Goal: Learn about a topic: Learn about a topic

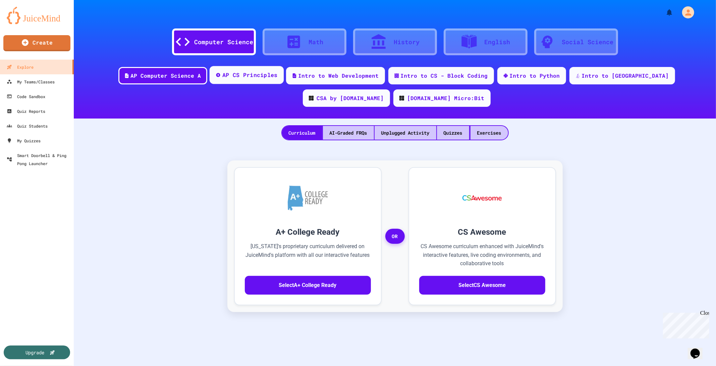
click at [241, 80] on div "AP CS Principles" at bounding box center [246, 75] width 74 height 18
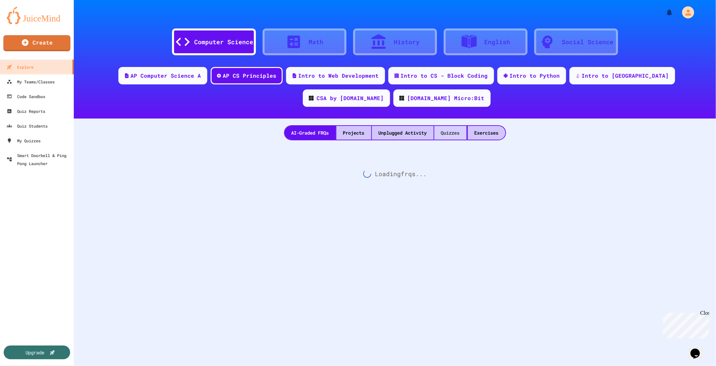
click at [444, 132] on div "Quizzes" at bounding box center [450, 133] width 32 height 14
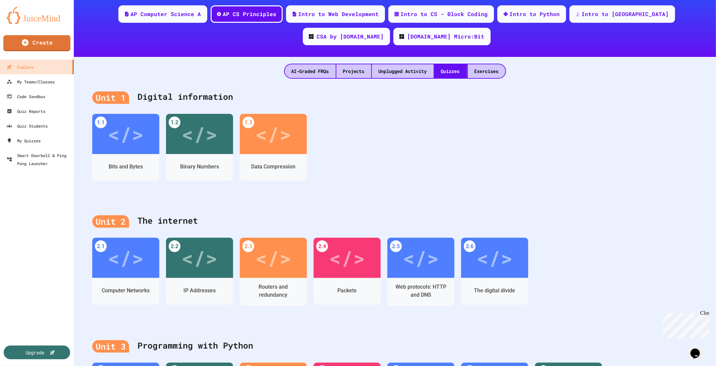
scroll to position [67, 0]
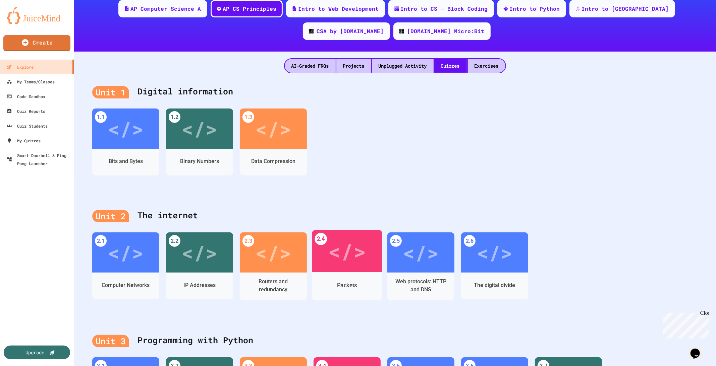
click at [341, 256] on div "</>" at bounding box center [347, 252] width 38 height 32
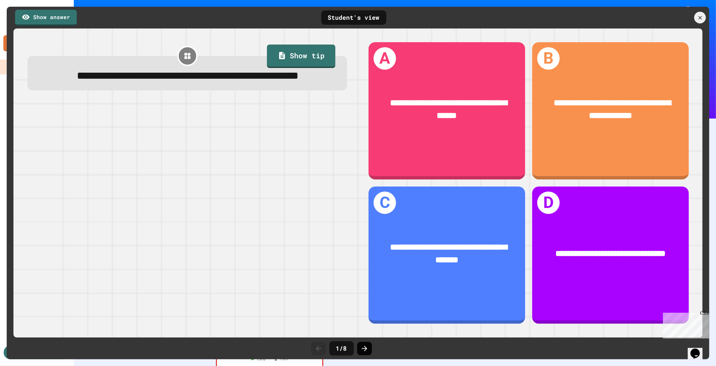
click at [365, 348] on icon at bounding box center [364, 348] width 5 height 5
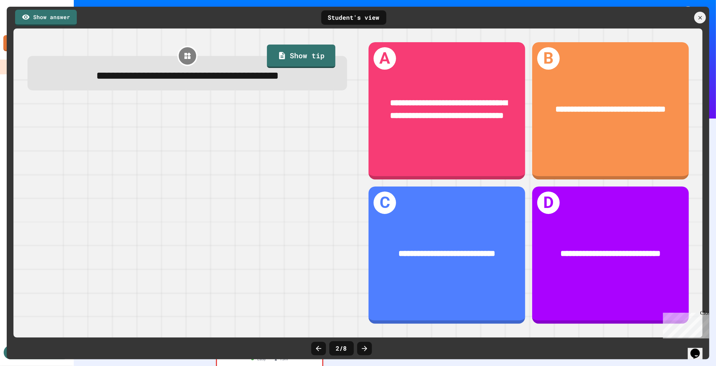
click at [365, 348] on icon at bounding box center [364, 348] width 5 height 5
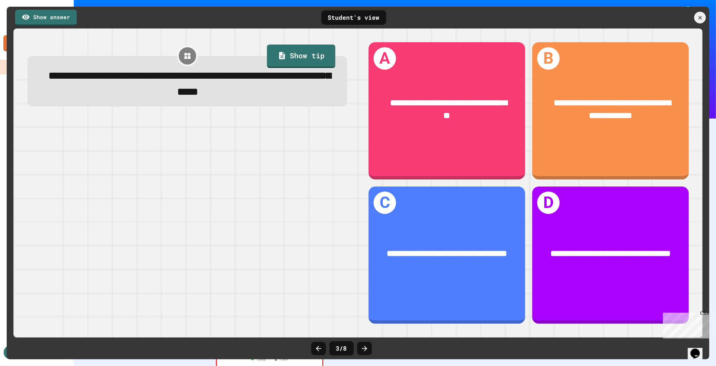
click at [365, 348] on icon at bounding box center [364, 348] width 5 height 5
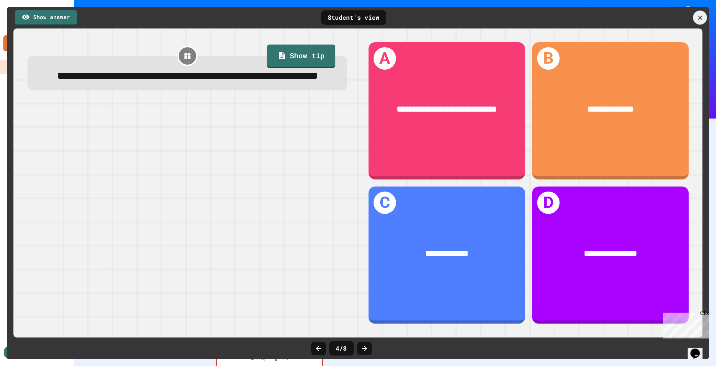
click at [703, 17] on icon at bounding box center [699, 17] width 7 height 7
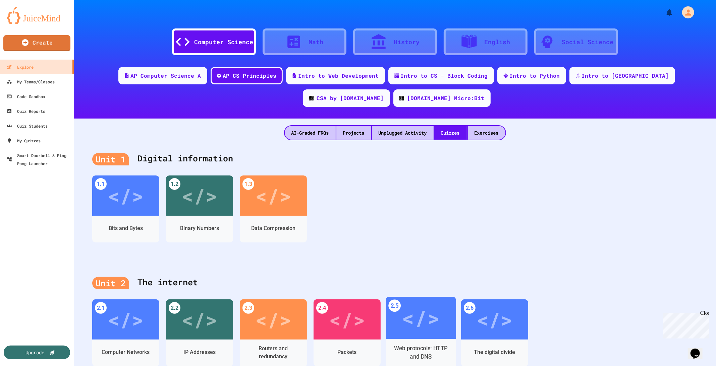
click at [428, 318] on div "</>" at bounding box center [421, 318] width 38 height 32
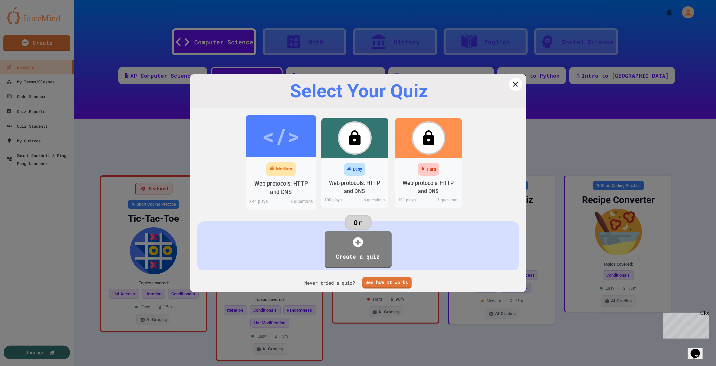
click at [269, 135] on div "</>" at bounding box center [281, 136] width 38 height 32
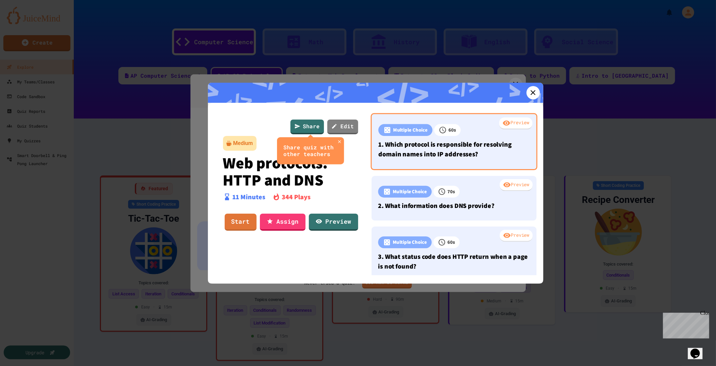
click at [465, 155] on p "1. Which protocol is responsible for resolving domain names into IP addresses?" at bounding box center [453, 149] width 151 height 20
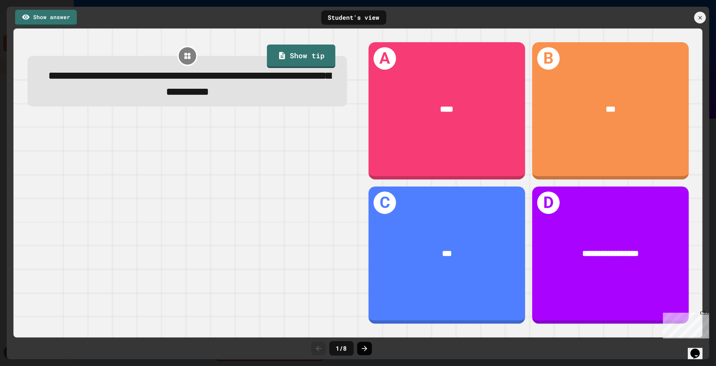
click at [362, 349] on icon at bounding box center [364, 348] width 5 height 5
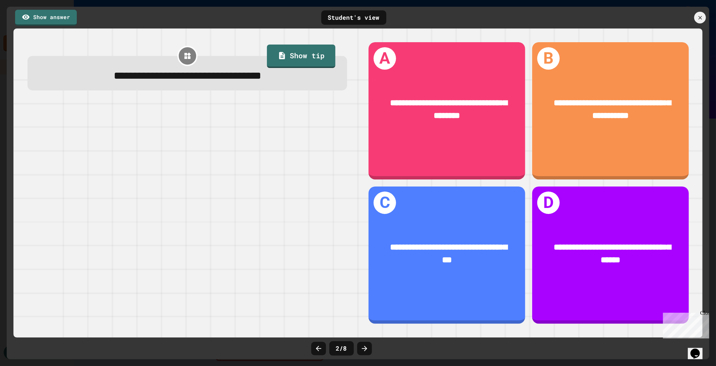
click at [362, 349] on icon at bounding box center [364, 348] width 5 height 5
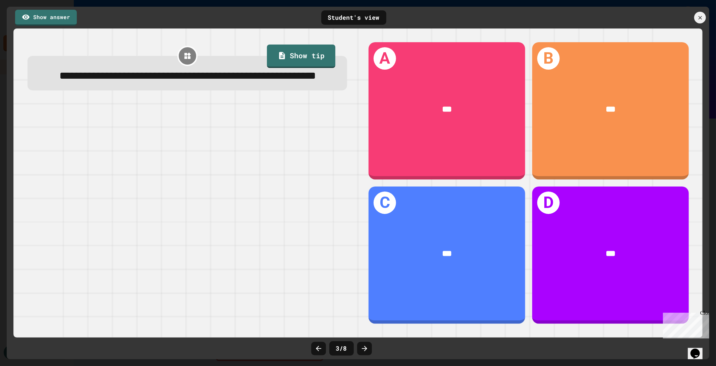
click at [362, 349] on icon at bounding box center [364, 348] width 5 height 5
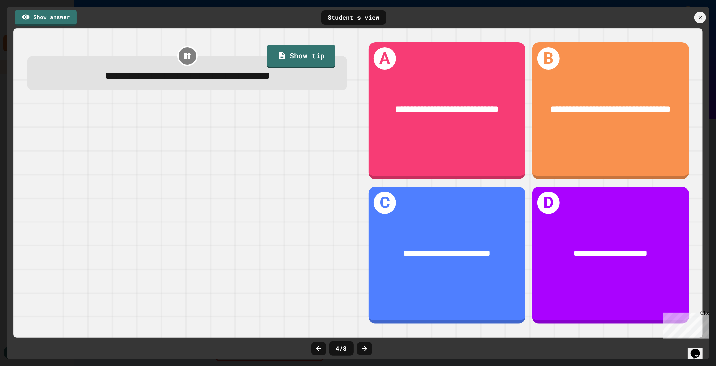
click at [362, 349] on icon at bounding box center [364, 348] width 5 height 5
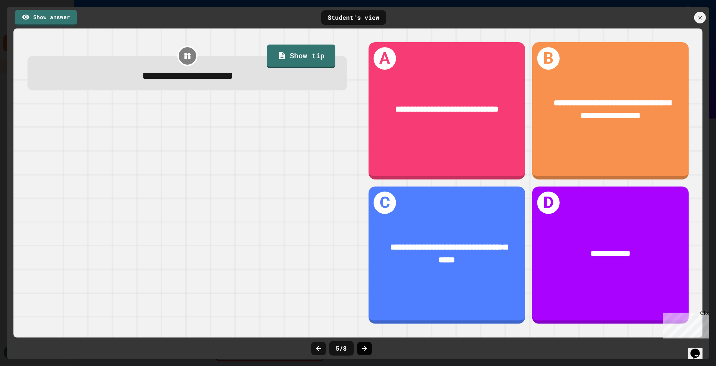
click at [361, 346] on icon at bounding box center [364, 349] width 8 height 8
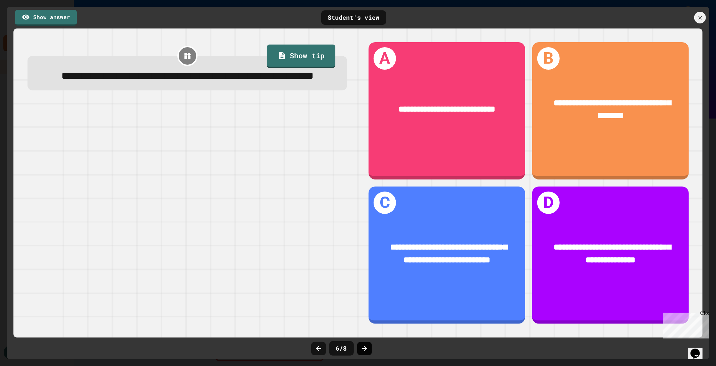
click at [364, 346] on icon at bounding box center [364, 349] width 8 height 8
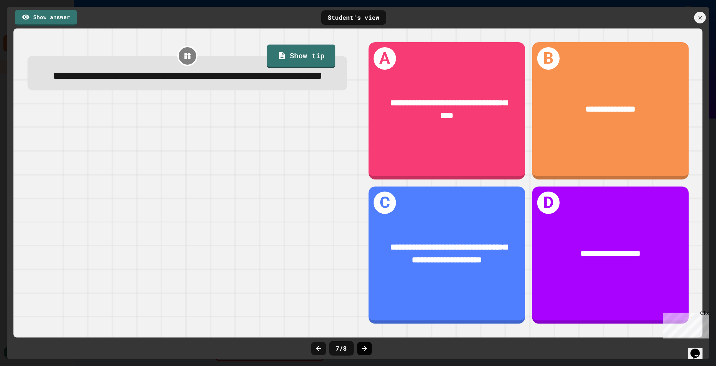
click at [361, 345] on div at bounding box center [364, 348] width 15 height 13
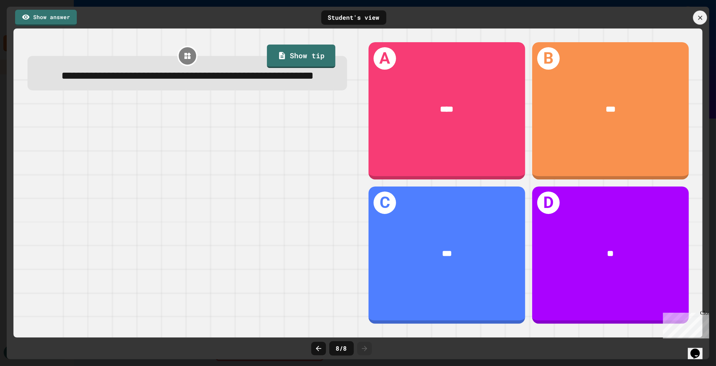
click at [699, 18] on icon at bounding box center [699, 17] width 7 height 7
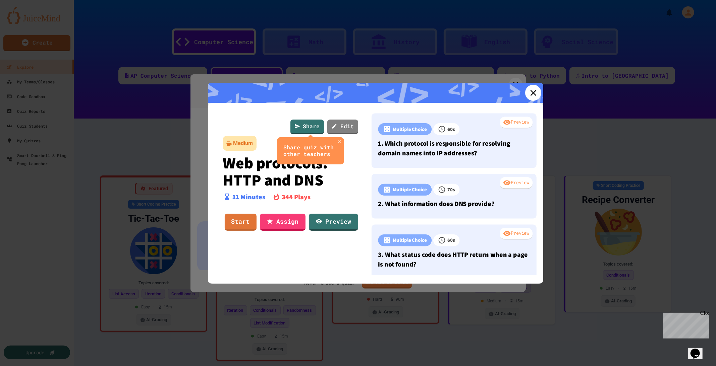
click at [528, 92] on icon at bounding box center [533, 93] width 10 height 10
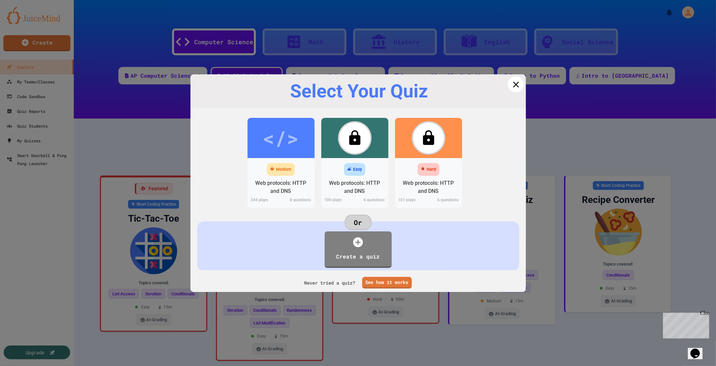
click at [513, 84] on icon at bounding box center [515, 84] width 10 height 10
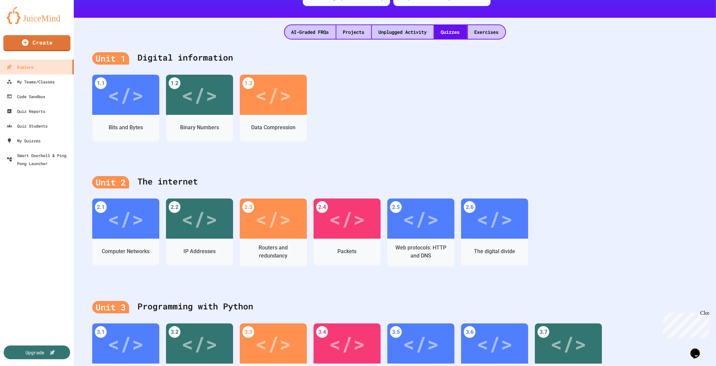
scroll to position [134, 0]
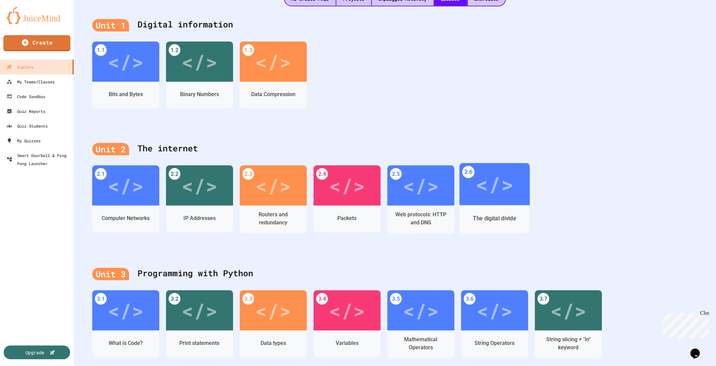
click at [495, 175] on div "</>" at bounding box center [494, 185] width 38 height 32
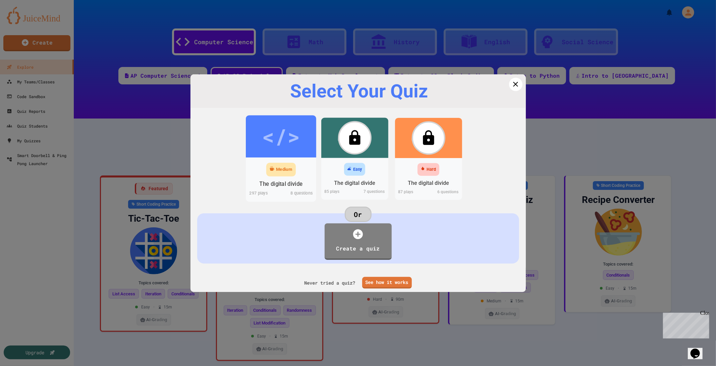
click at [289, 136] on div "</>" at bounding box center [281, 136] width 38 height 32
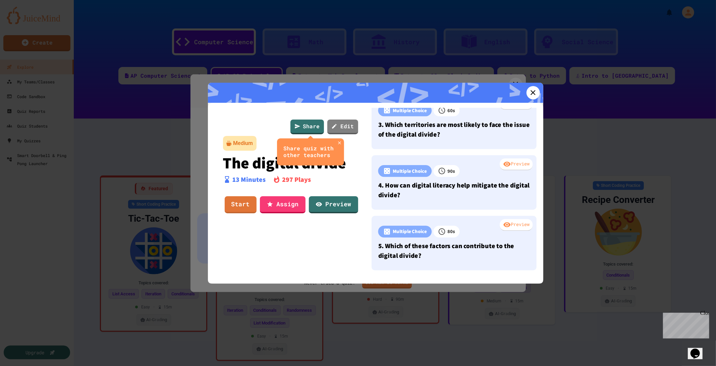
scroll to position [132, 0]
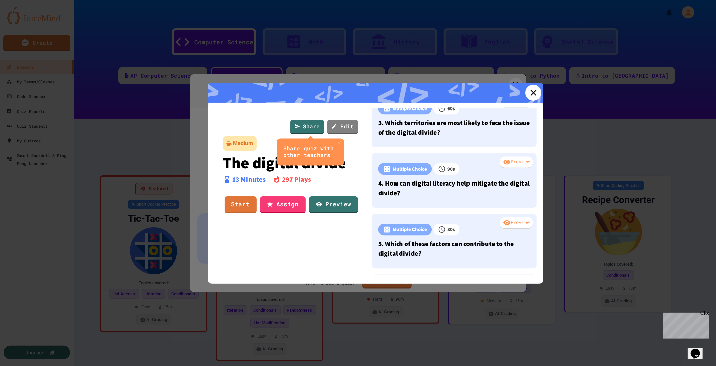
click at [528, 93] on icon at bounding box center [533, 93] width 10 height 10
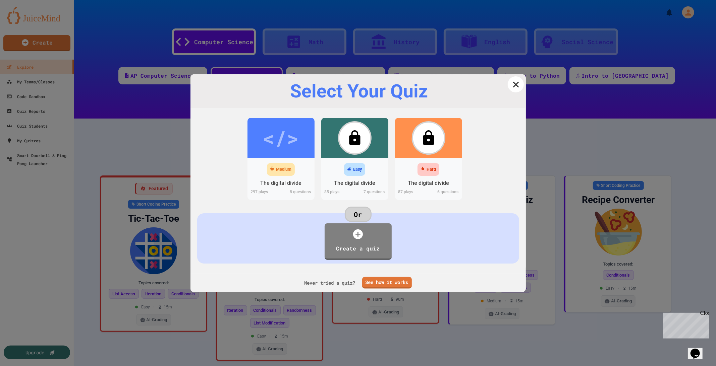
click at [512, 85] on icon at bounding box center [515, 84] width 10 height 10
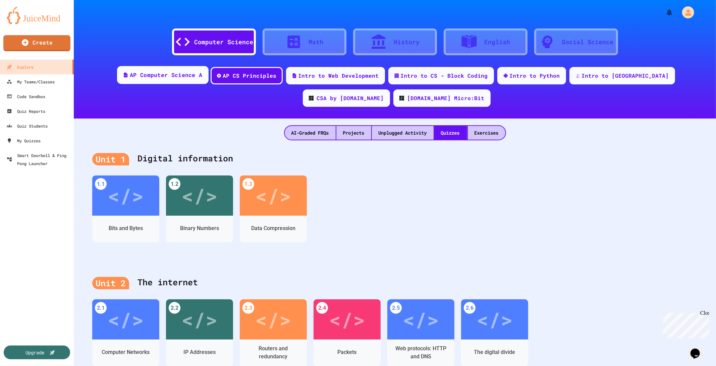
click at [156, 71] on div "AP Computer Science A" at bounding box center [166, 75] width 72 height 8
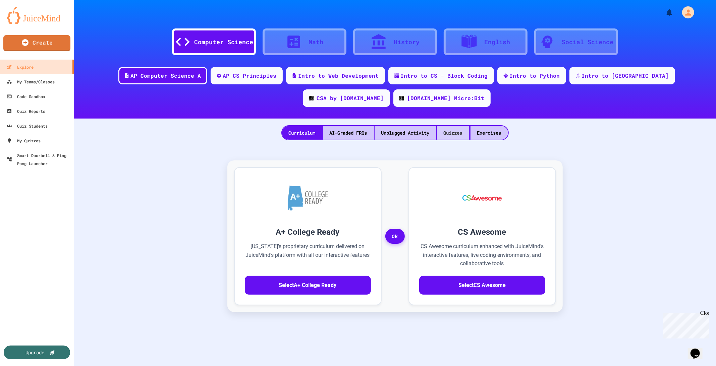
click at [443, 132] on div "Quizzes" at bounding box center [453, 133] width 32 height 14
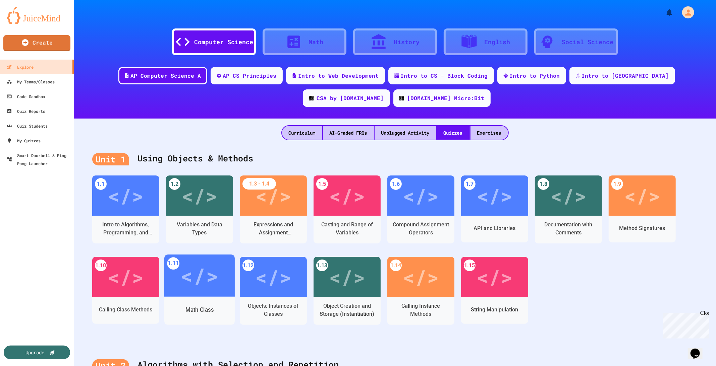
click at [195, 278] on div "</>" at bounding box center [199, 276] width 38 height 32
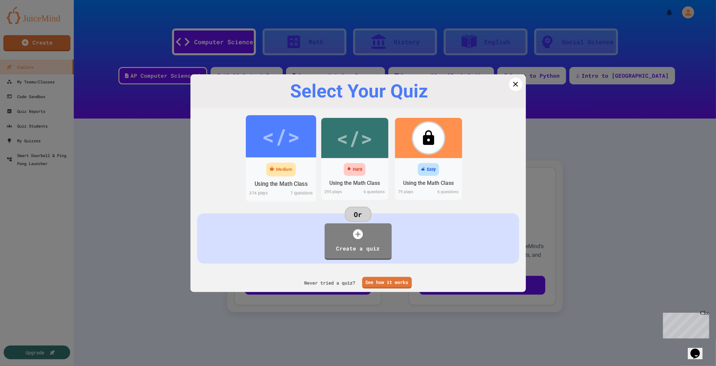
click at [270, 141] on div "</>" at bounding box center [281, 136] width 38 height 32
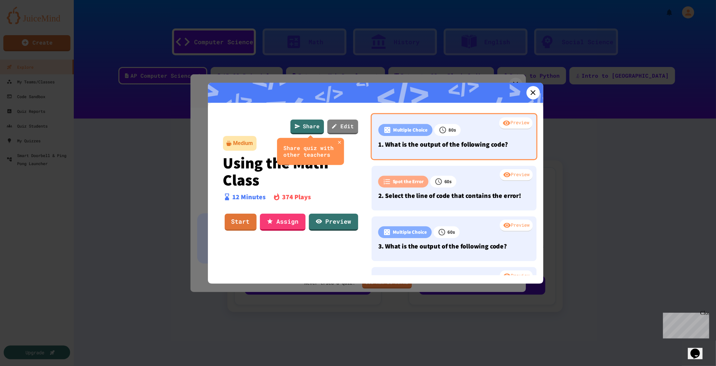
click at [443, 141] on p "1. What is the output of the following code?" at bounding box center [453, 144] width 151 height 10
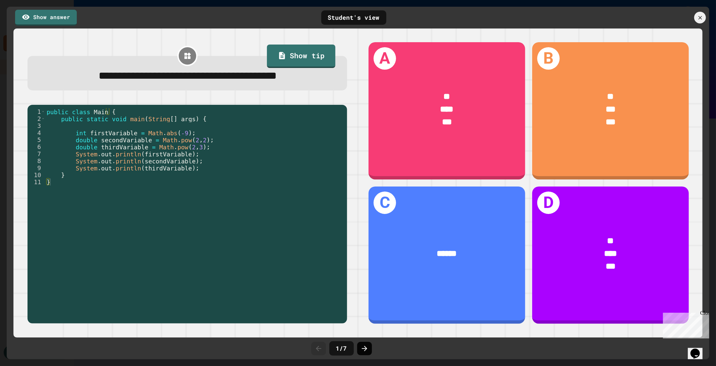
click at [365, 350] on icon at bounding box center [364, 349] width 8 height 8
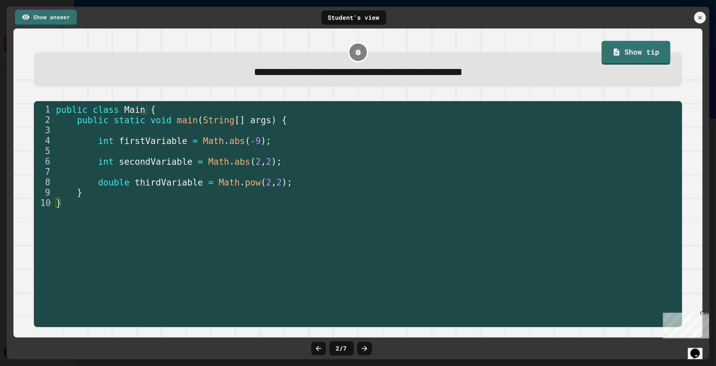
click at [365, 350] on icon at bounding box center [364, 349] width 8 height 8
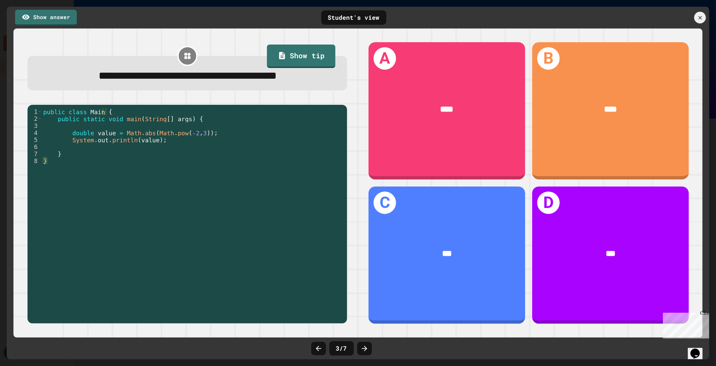
click at [365, 350] on icon at bounding box center [364, 349] width 8 height 8
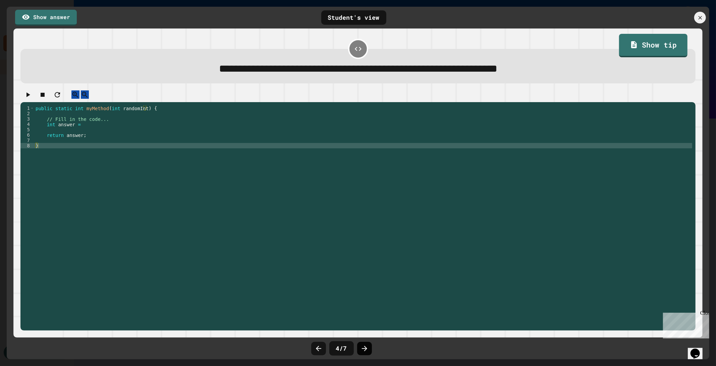
click at [364, 350] on icon at bounding box center [364, 349] width 8 height 8
click at [363, 349] on icon at bounding box center [364, 349] width 8 height 8
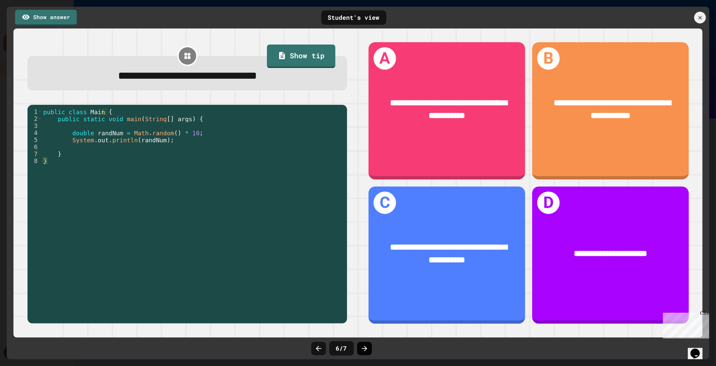
click at [364, 347] on icon at bounding box center [364, 348] width 5 height 5
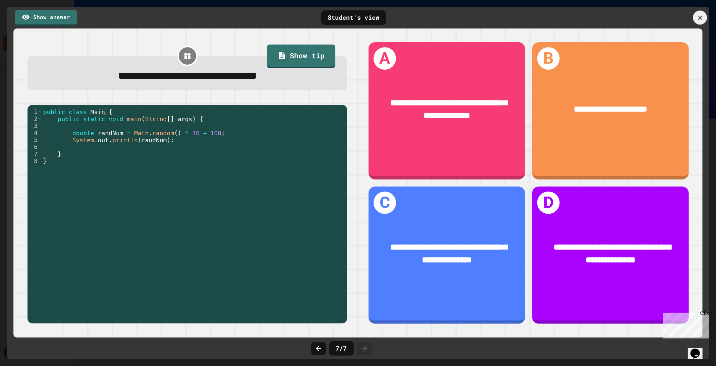
click at [699, 19] on icon at bounding box center [700, 17] width 4 height 4
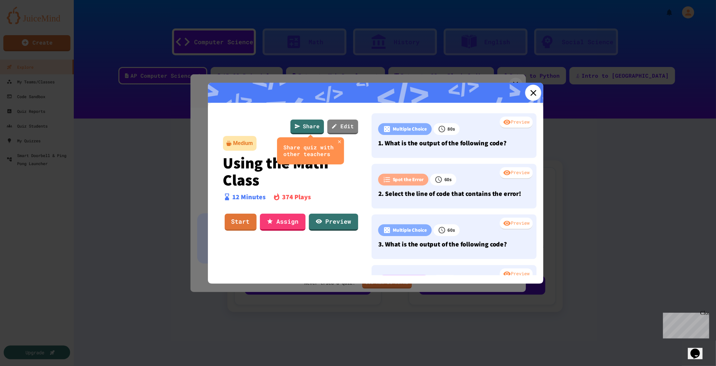
click at [528, 94] on icon at bounding box center [533, 93] width 10 height 10
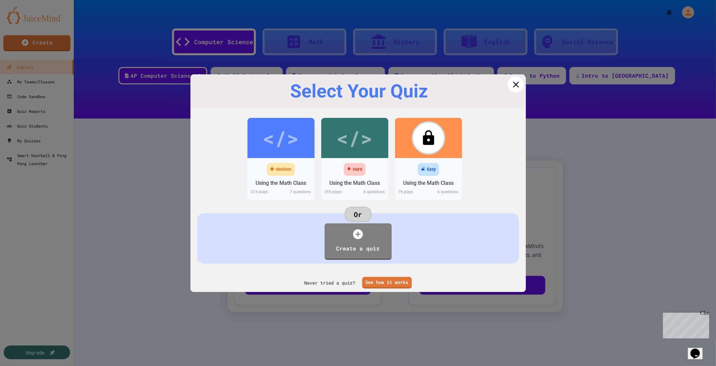
click at [513, 85] on icon at bounding box center [516, 84] width 6 height 6
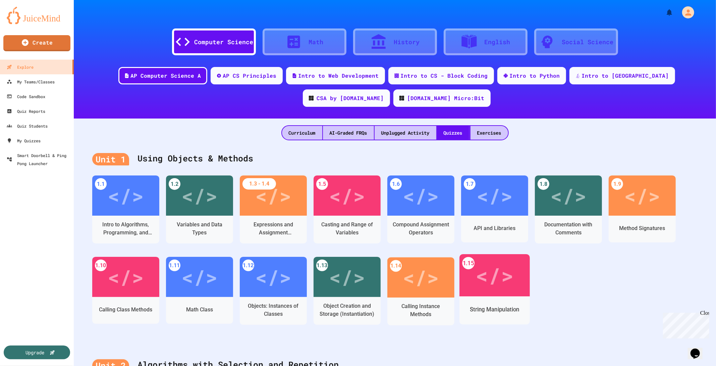
click at [485, 275] on div "</>" at bounding box center [494, 276] width 38 height 32
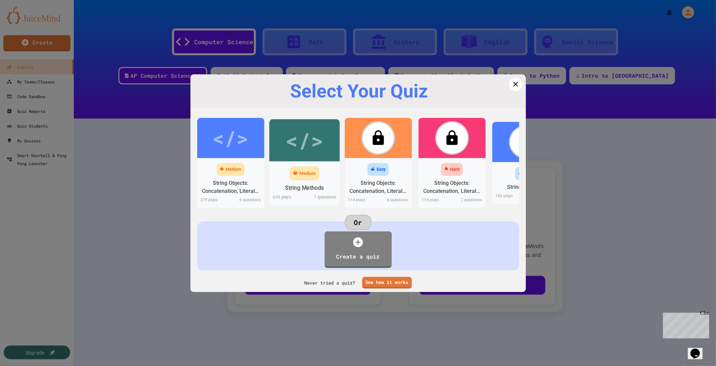
click at [306, 144] on div "</>" at bounding box center [304, 140] width 38 height 32
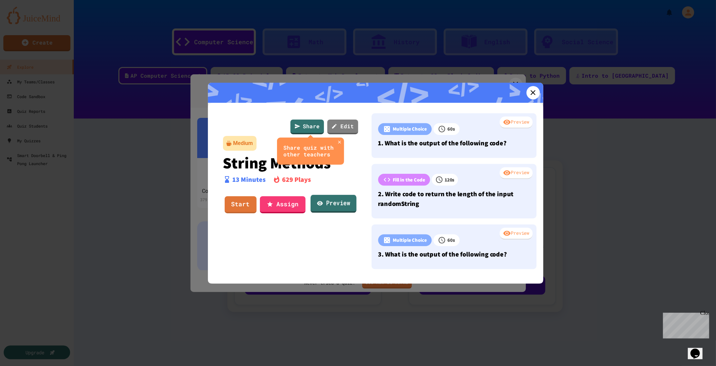
click at [316, 205] on icon at bounding box center [319, 203] width 6 height 7
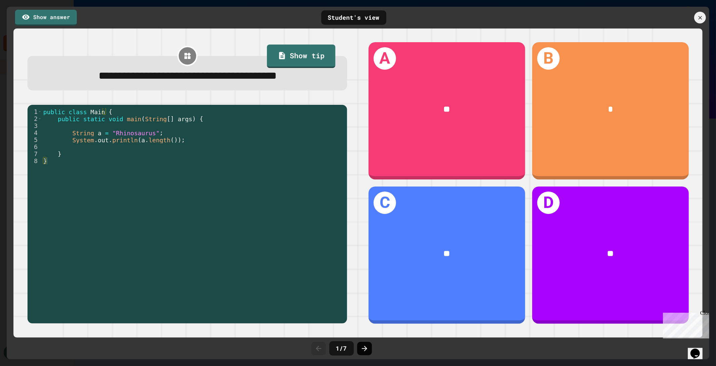
click at [363, 351] on icon at bounding box center [364, 349] width 8 height 8
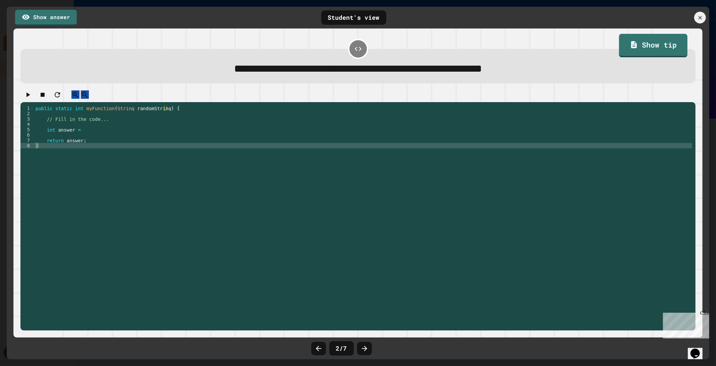
click at [363, 351] on icon at bounding box center [364, 349] width 8 height 8
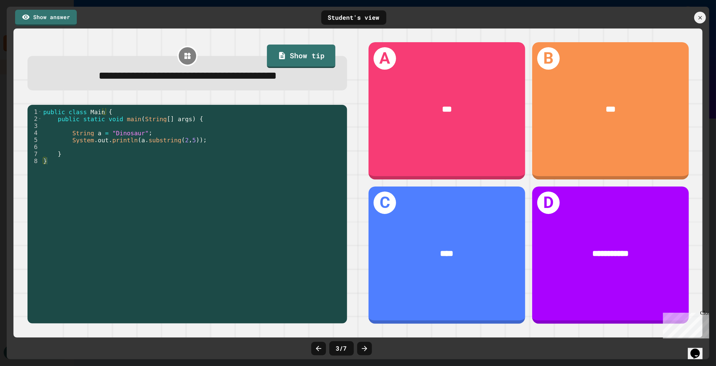
click at [363, 351] on icon at bounding box center [364, 349] width 8 height 8
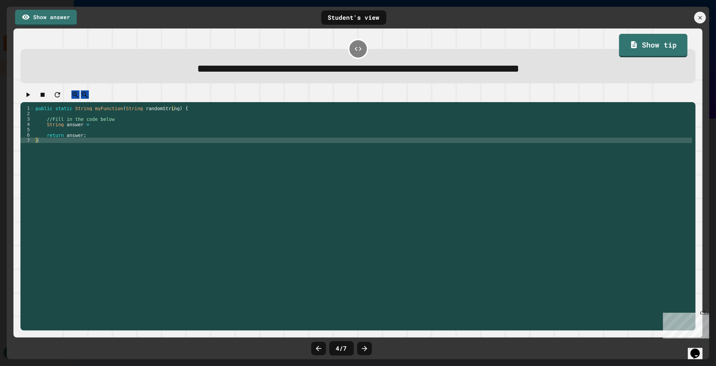
click at [363, 351] on icon at bounding box center [364, 349] width 8 height 8
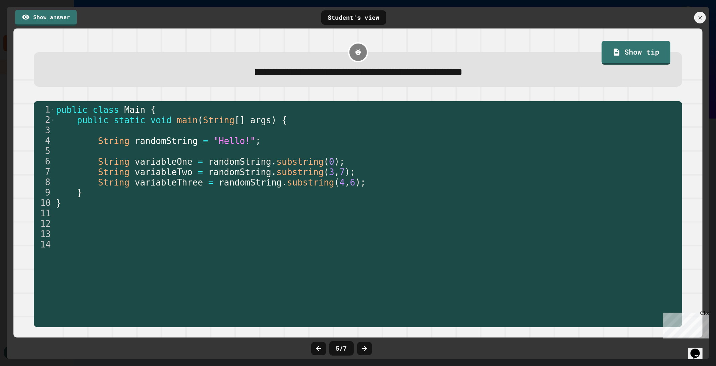
click at [363, 351] on icon at bounding box center [364, 349] width 8 height 8
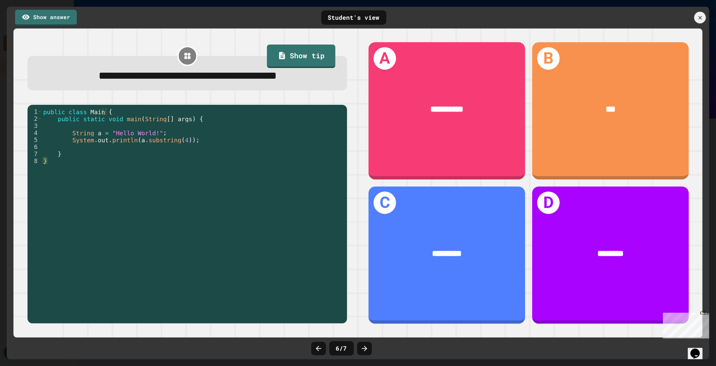
click at [363, 351] on icon at bounding box center [364, 349] width 8 height 8
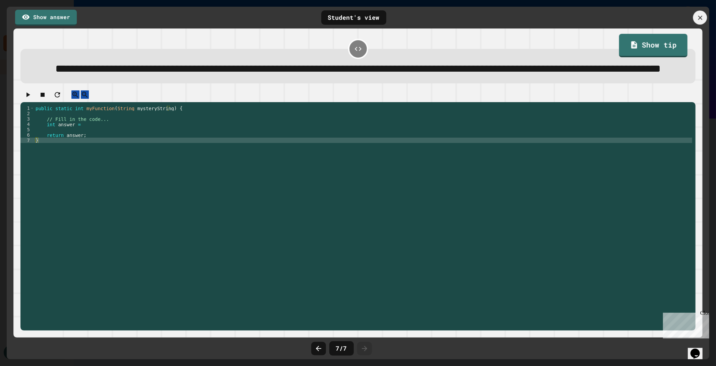
click at [698, 21] on icon at bounding box center [699, 17] width 7 height 7
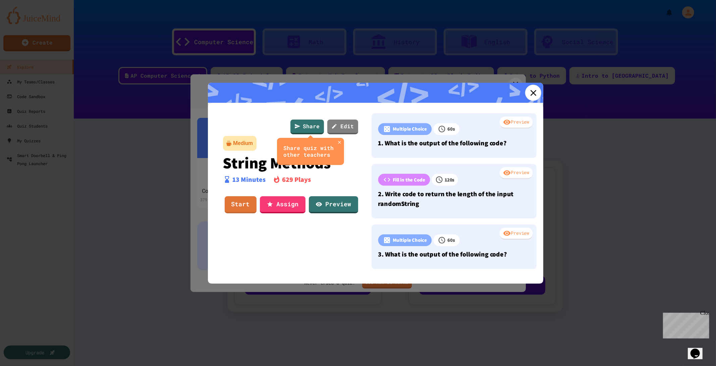
click at [529, 90] on icon at bounding box center [533, 93] width 10 height 10
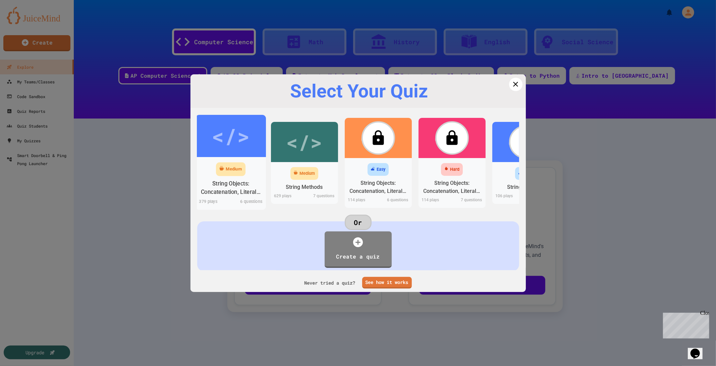
click at [234, 148] on div "</>" at bounding box center [231, 136] width 38 height 32
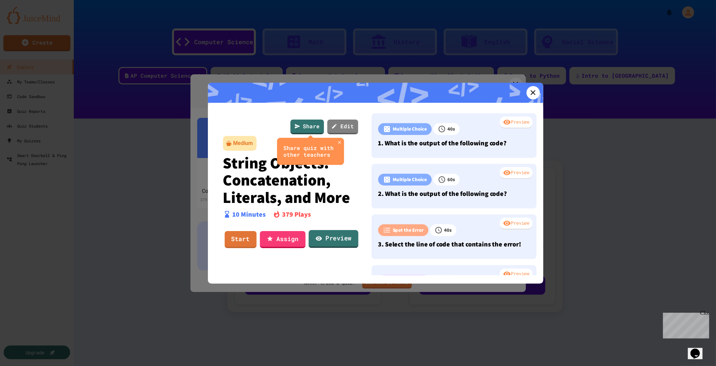
click at [342, 239] on link "Preview" at bounding box center [333, 239] width 50 height 18
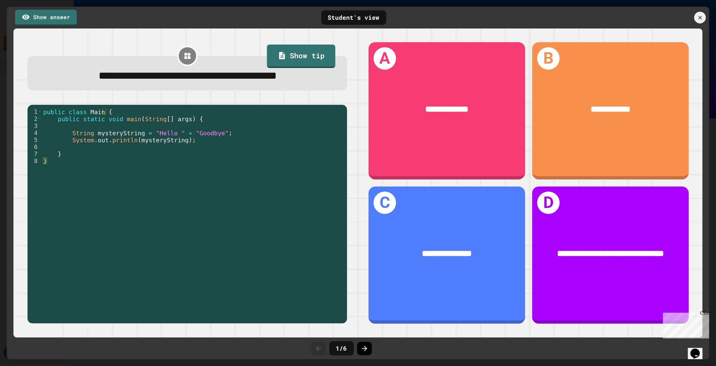
click at [365, 350] on icon at bounding box center [364, 348] width 5 height 5
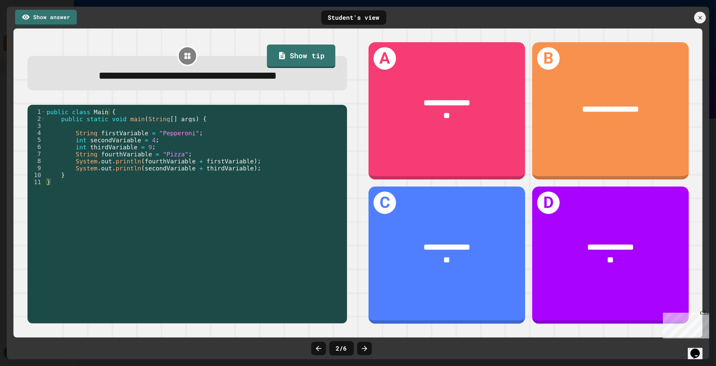
click at [365, 350] on icon at bounding box center [364, 348] width 5 height 5
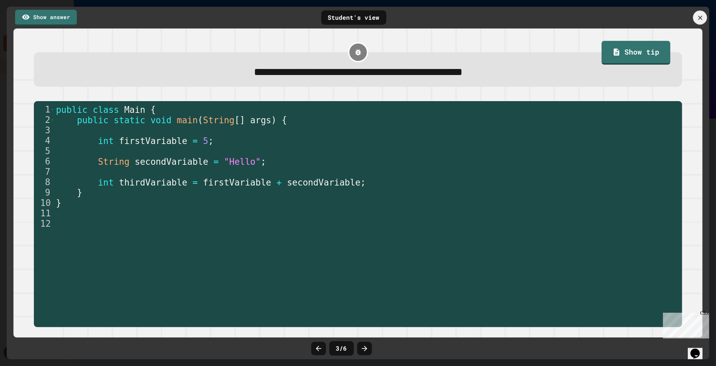
click at [697, 19] on icon at bounding box center [699, 17] width 7 height 7
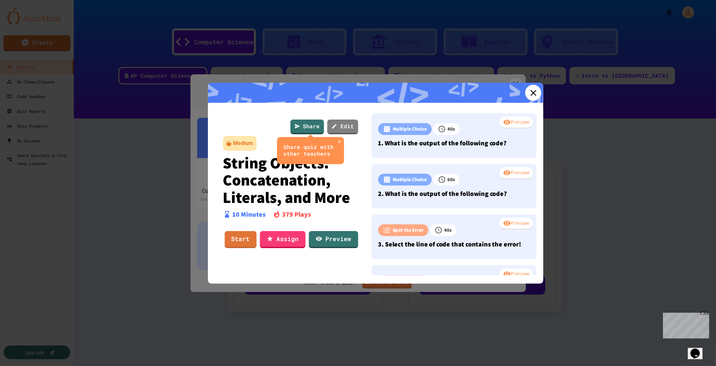
click at [530, 94] on icon at bounding box center [533, 93] width 6 height 6
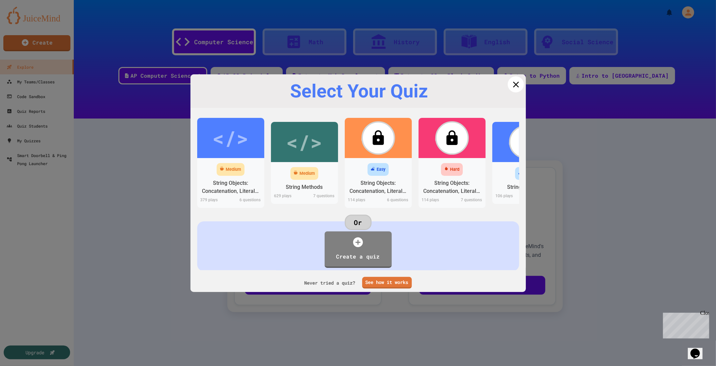
click at [510, 84] on icon at bounding box center [515, 84] width 10 height 10
